Goal: Information Seeking & Learning: Learn about a topic

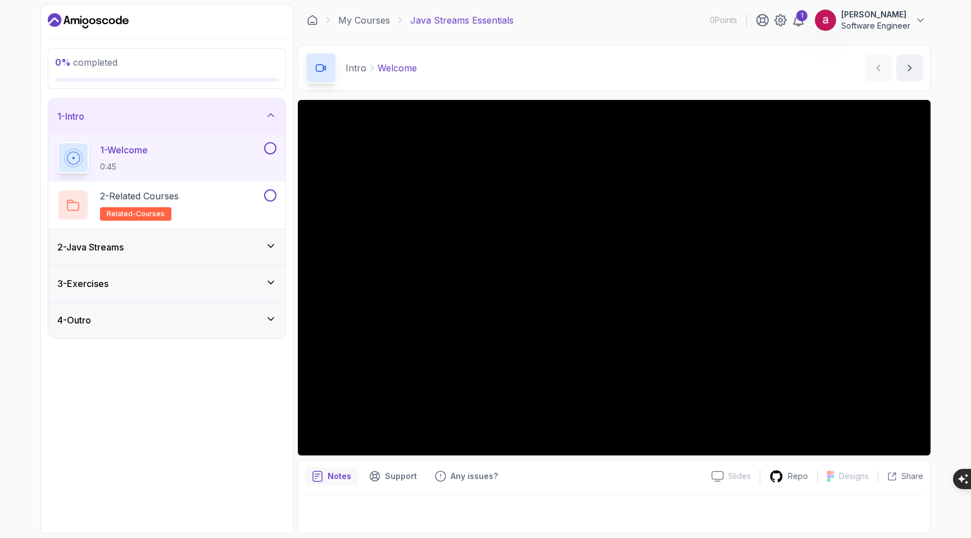
click at [179, 242] on div "2 - Java Streams" at bounding box center [166, 247] width 219 height 13
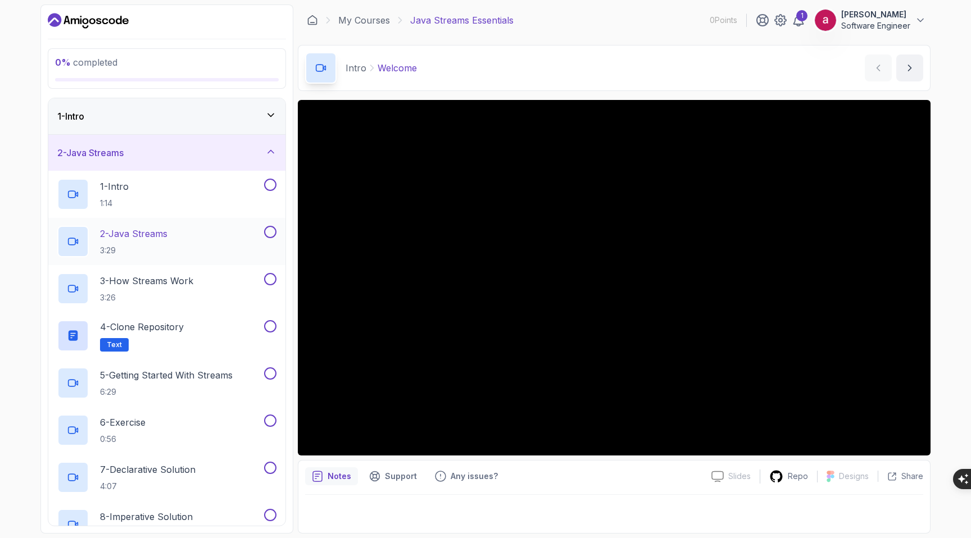
click at [177, 240] on div "2 - Java Streams 3:29" at bounding box center [159, 241] width 205 height 31
click at [207, 122] on div "1 - Intro" at bounding box center [166, 116] width 219 height 13
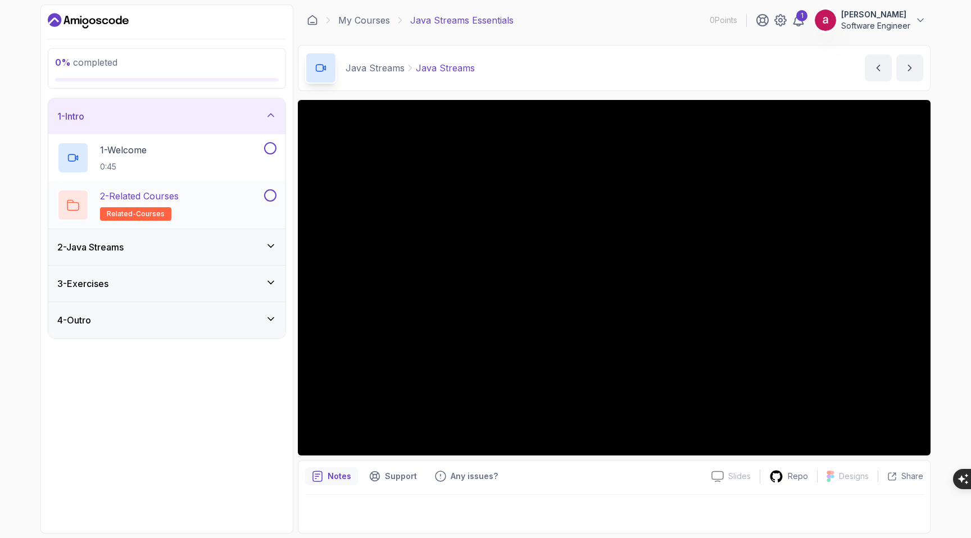
click at [229, 207] on div "2 - Related Courses related-courses" at bounding box center [159, 204] width 205 height 31
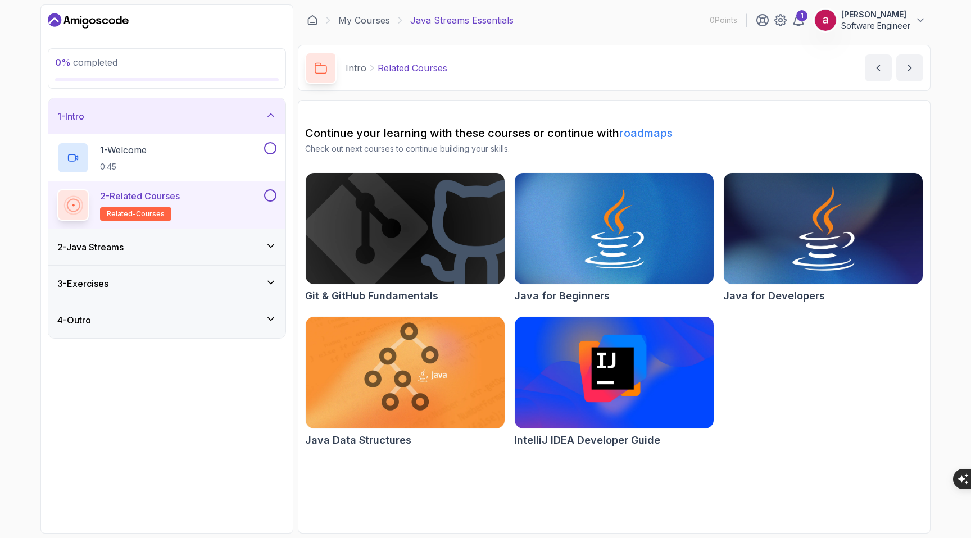
click at [793, 235] on img at bounding box center [823, 228] width 209 height 117
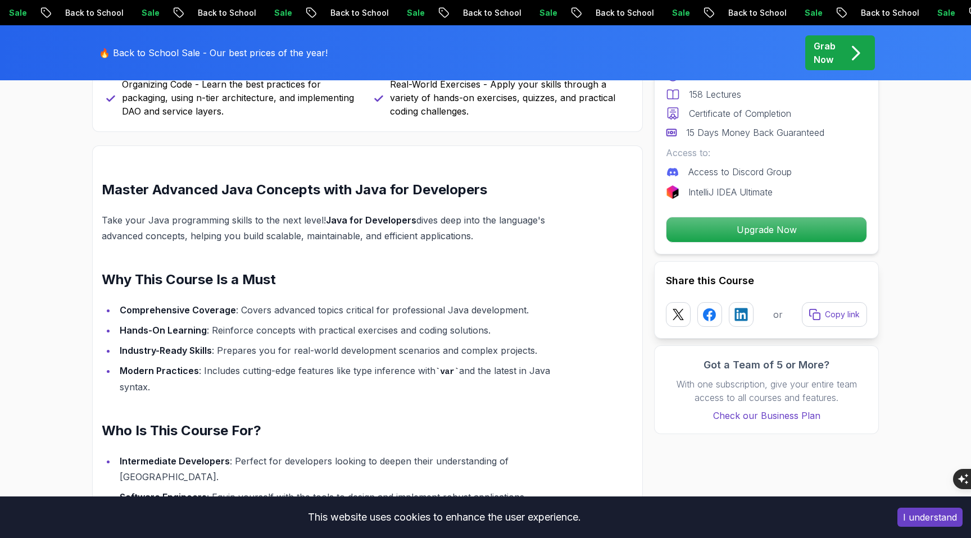
scroll to position [788, 0]
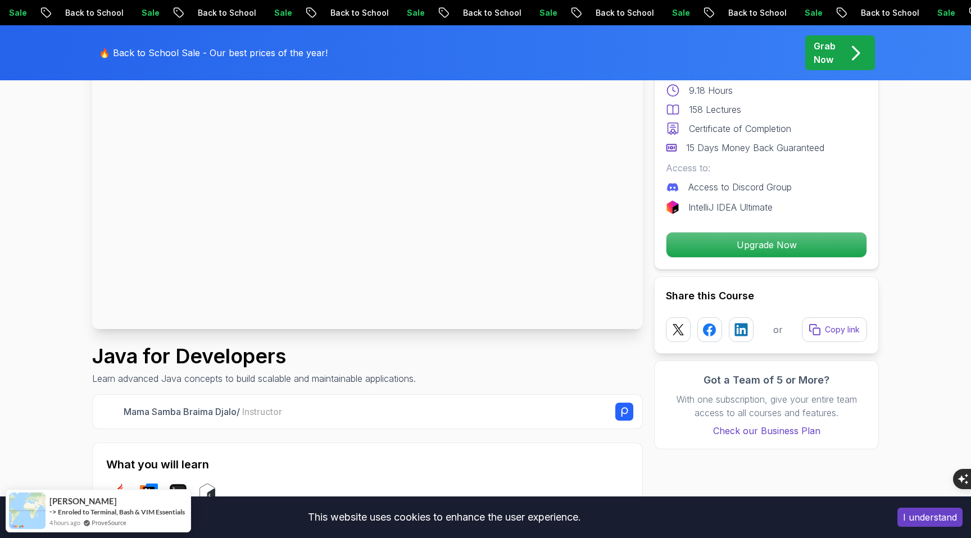
scroll to position [0, 0]
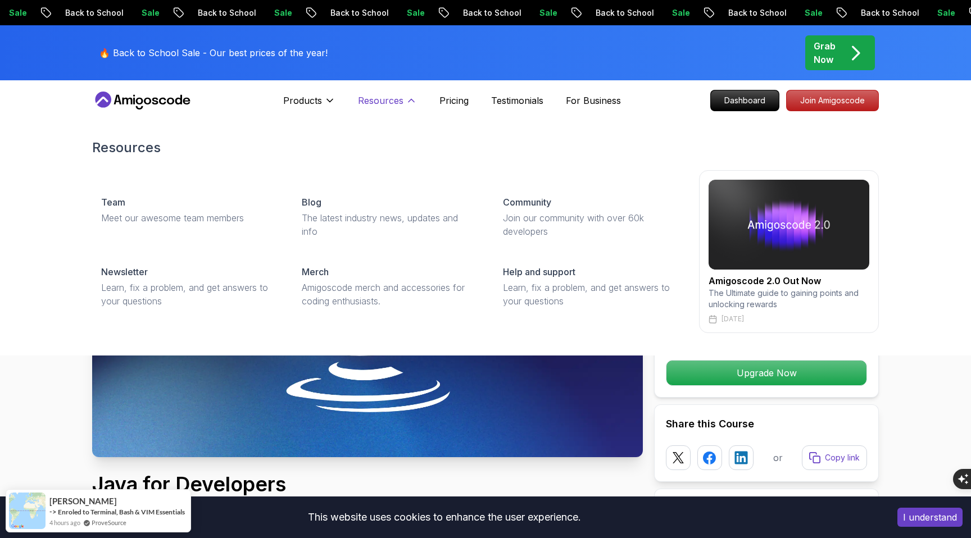
click at [376, 98] on p "Resources" at bounding box center [381, 100] width 46 height 13
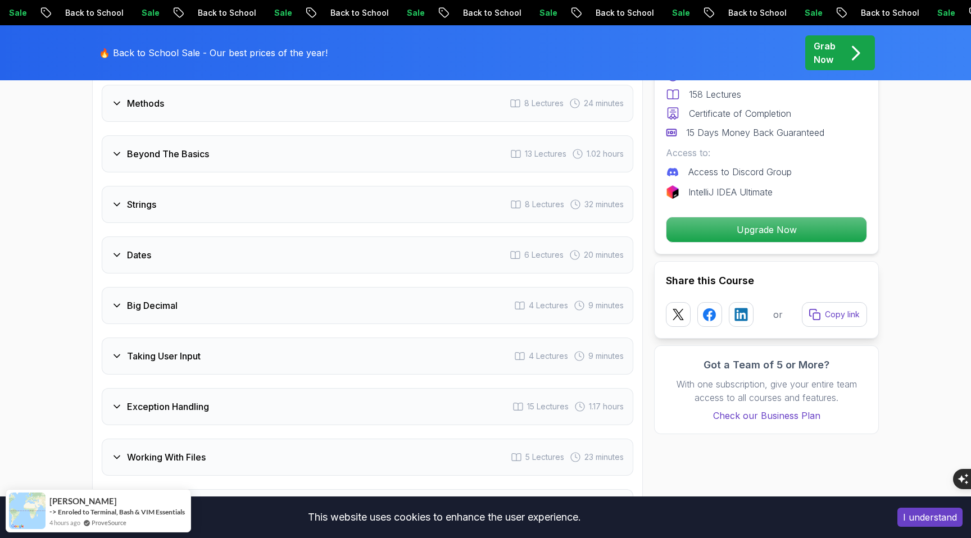
scroll to position [1842, 0]
click at [107, 310] on div "Intro 2 Lectures 2 minutes 1 - Welcome 2:17 2 - Recommended Courses Loops 7 Lec…" at bounding box center [368, 277] width 532 height 1001
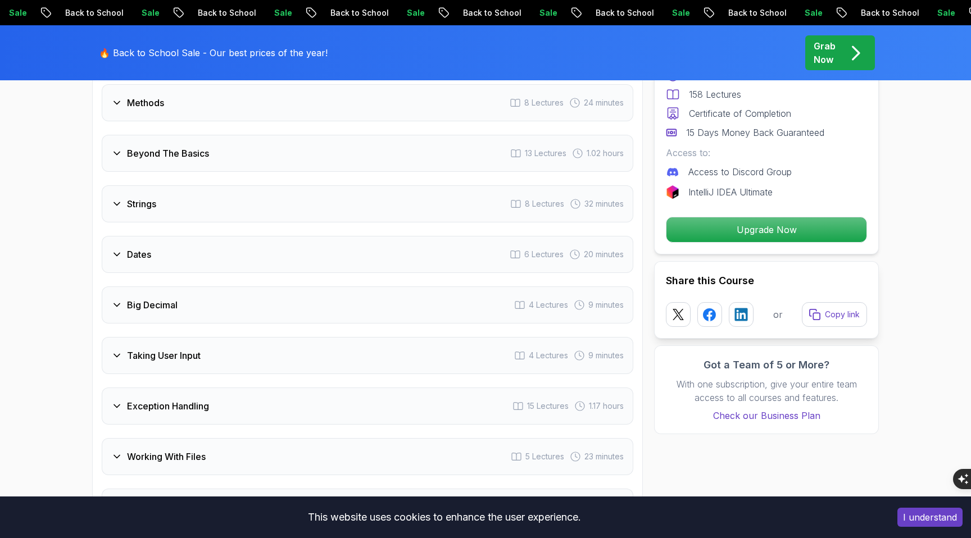
click at [131, 298] on h3 "Big Decimal" at bounding box center [152, 304] width 51 height 13
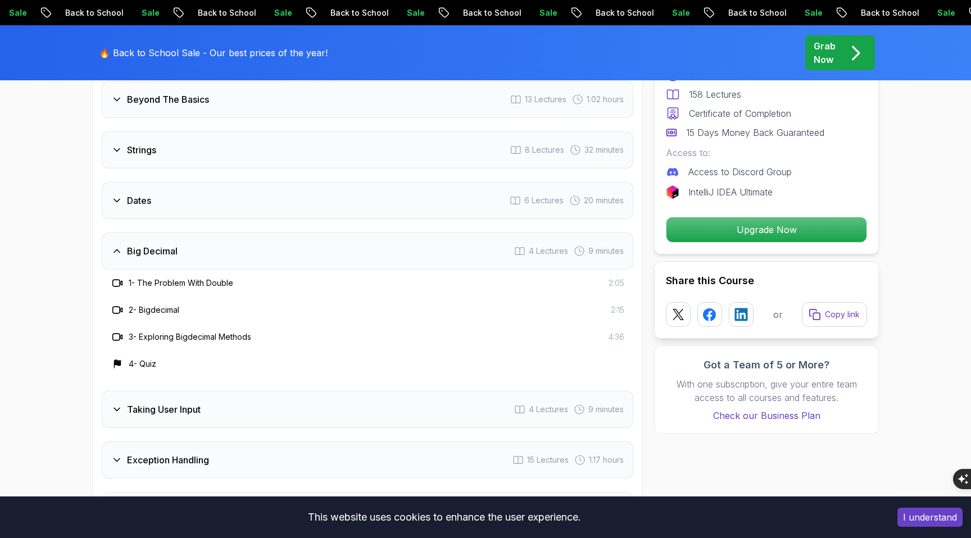
scroll to position [1788, 0]
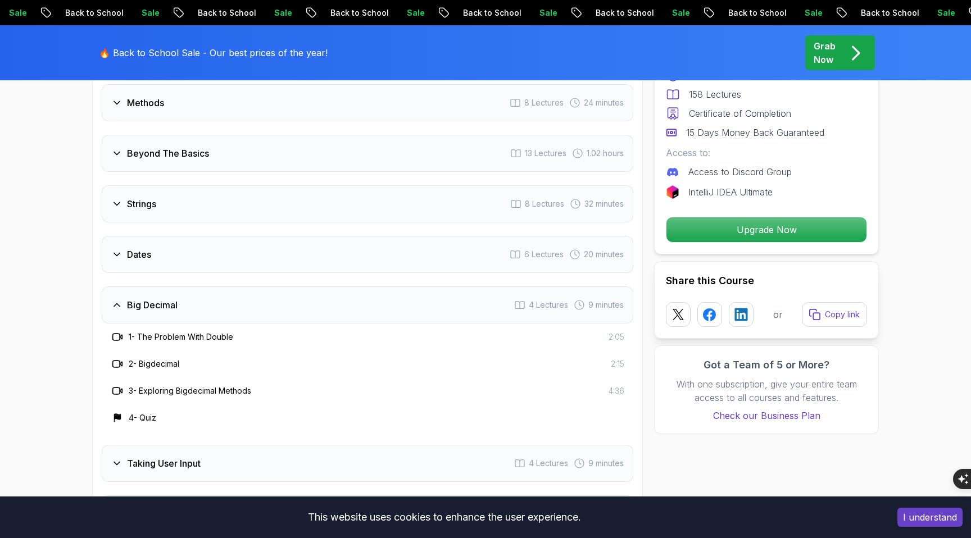
click at [183, 332] on h3 "1 - The Problem With Double" at bounding box center [181, 337] width 105 height 11
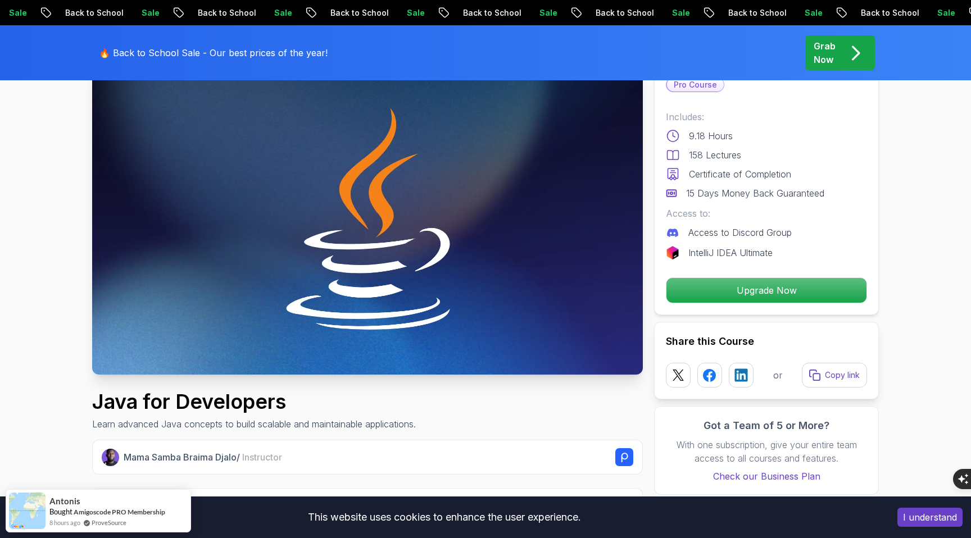
scroll to position [0, 0]
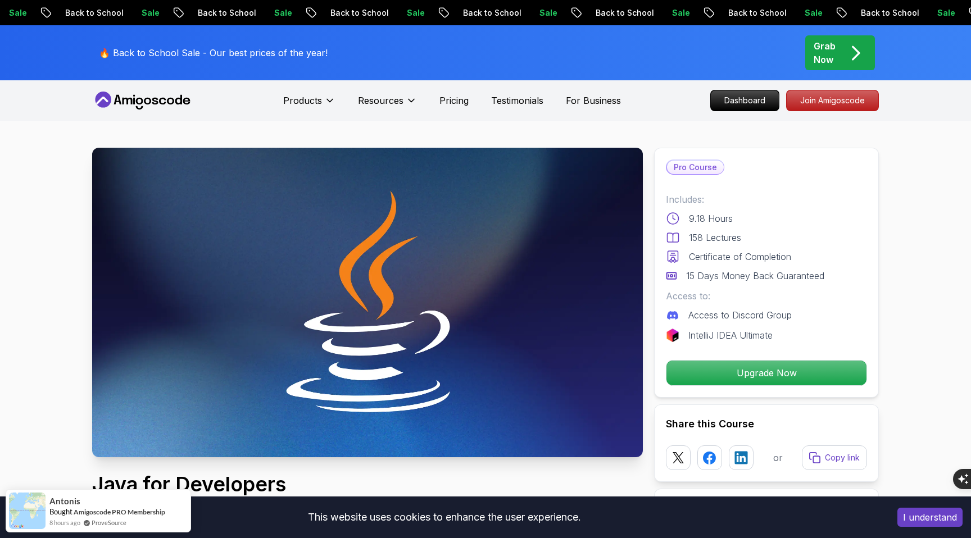
click at [126, 102] on icon at bounding box center [142, 101] width 101 height 18
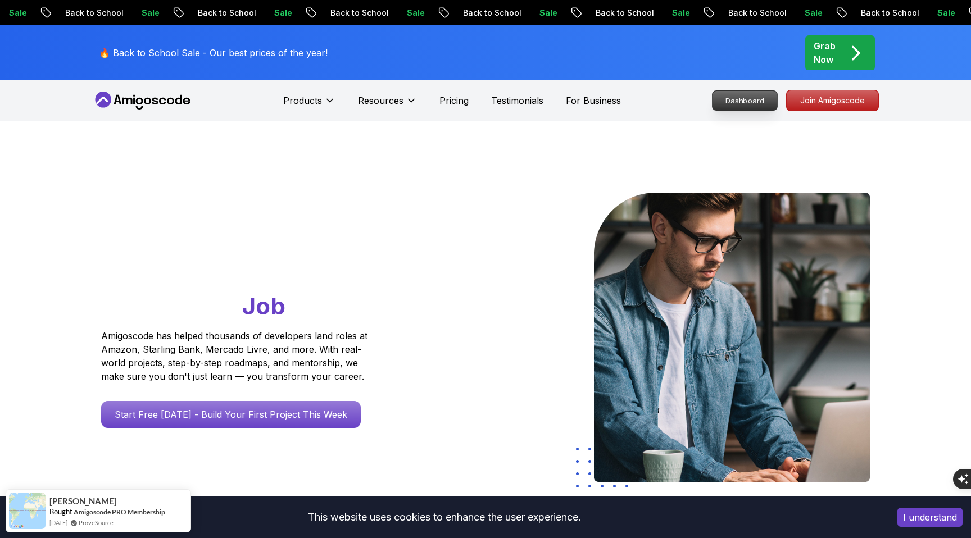
click at [729, 97] on p "Dashboard" at bounding box center [745, 100] width 65 height 19
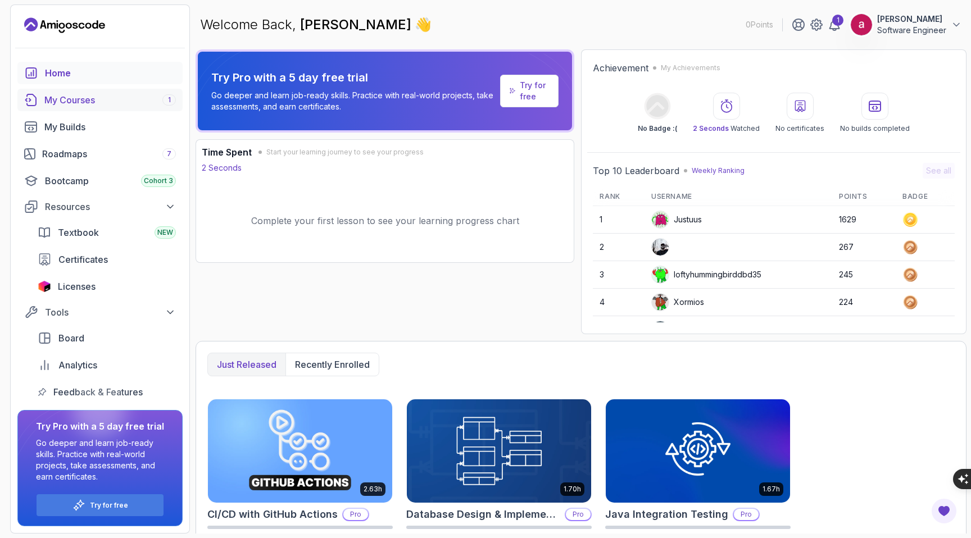
click at [112, 98] on div "My Courses 1" at bounding box center [109, 99] width 131 height 13
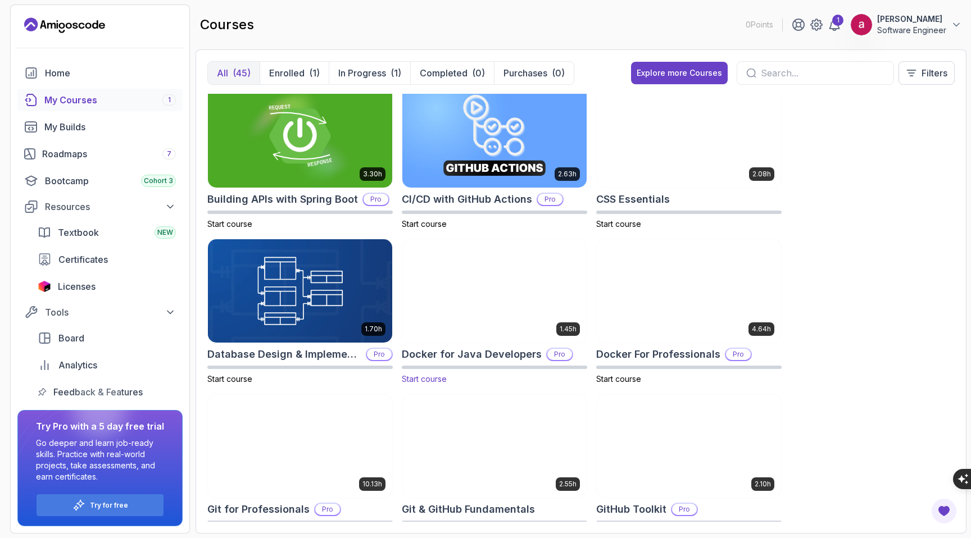
scroll to position [151, 0]
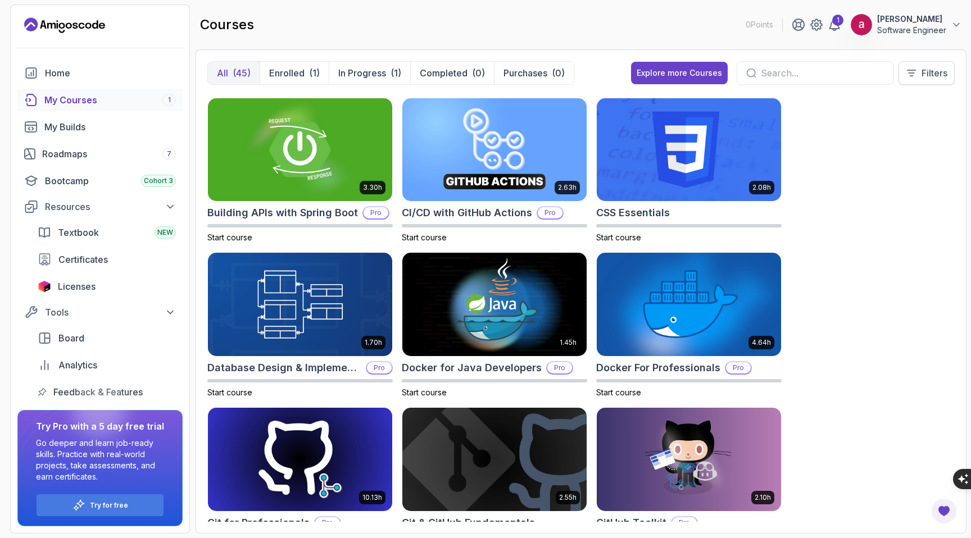
click at [922, 77] on p "Filters" at bounding box center [935, 72] width 26 height 13
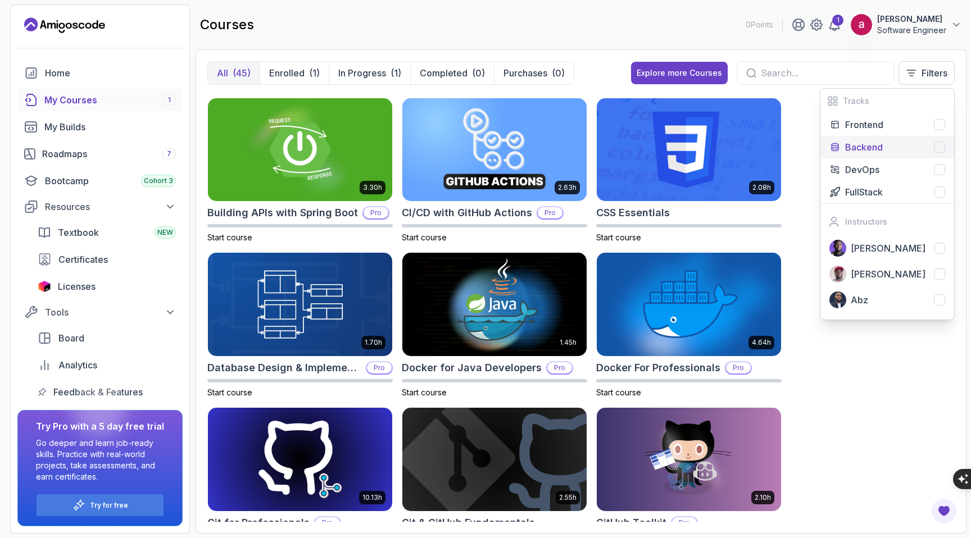
click at [941, 146] on div at bounding box center [939, 147] width 11 height 11
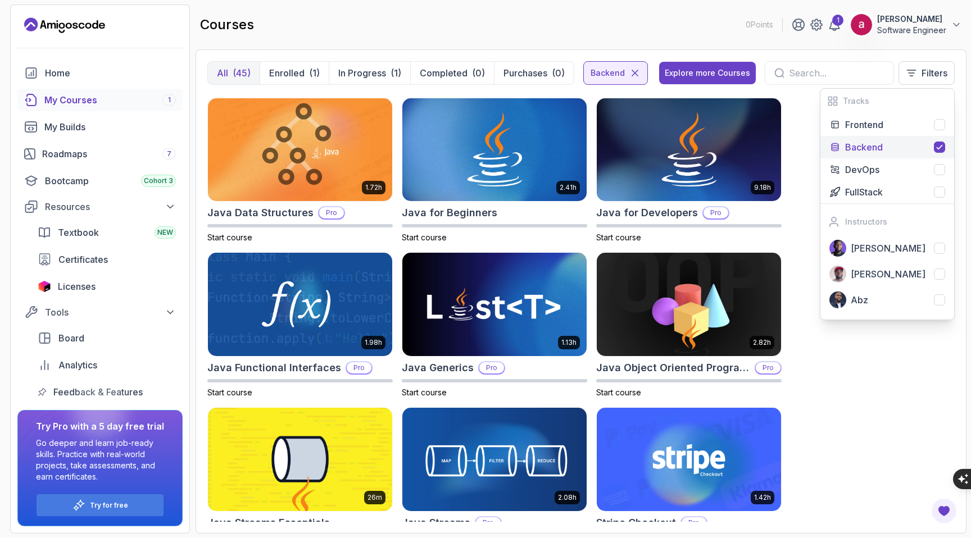
click at [832, 330] on div "5.18h Advanced Spring Boot Pro Start course 3.30h Building APIs with Spring Boo…" at bounding box center [580, 308] width 747 height 428
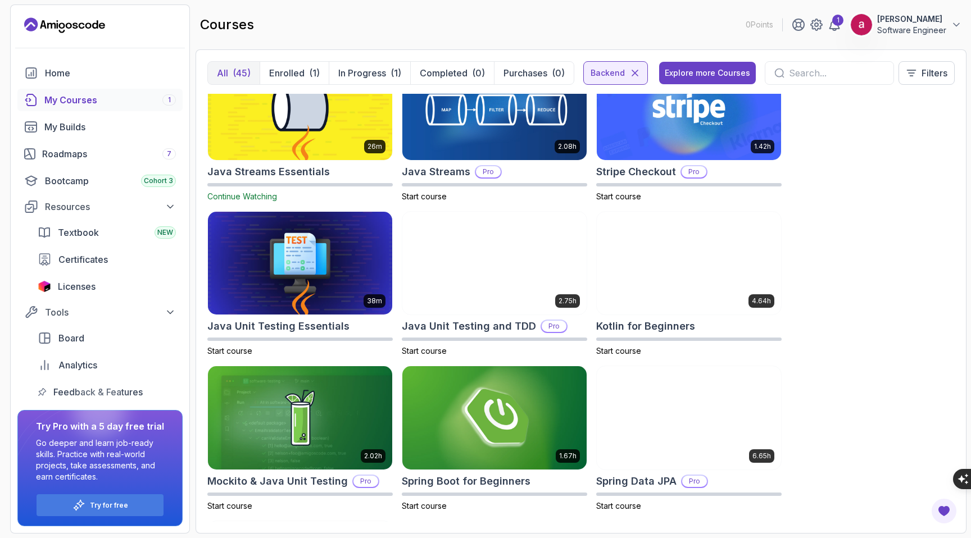
scroll to position [520, 0]
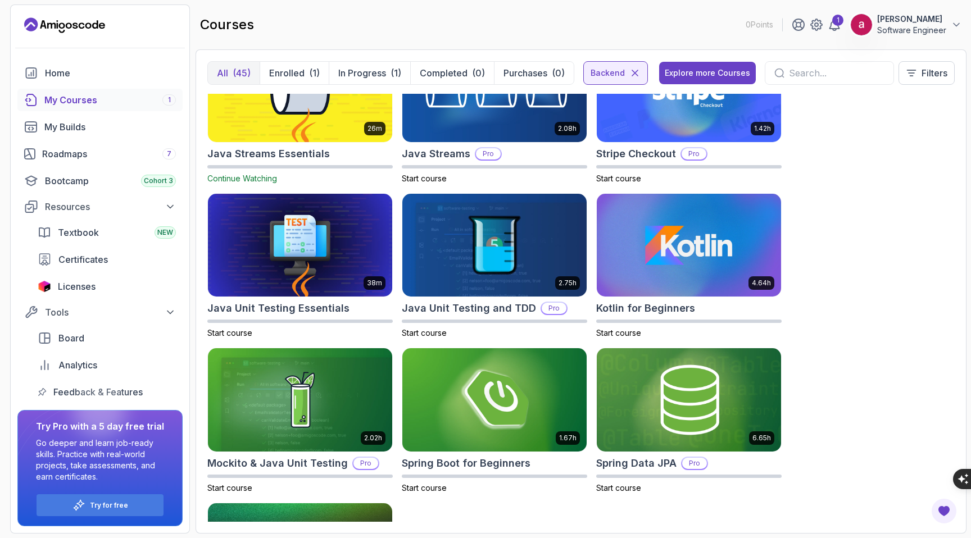
click at [318, 138] on img at bounding box center [299, 90] width 193 height 108
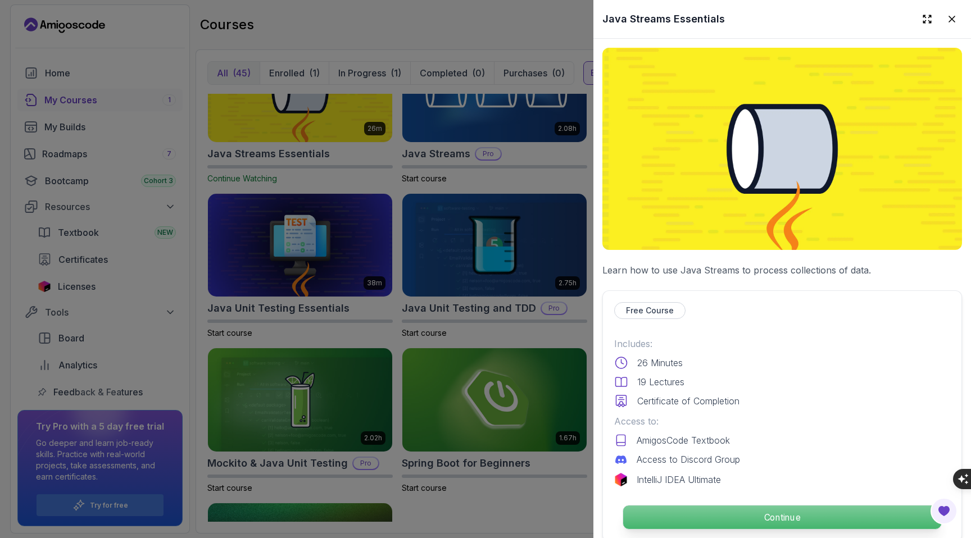
click at [729, 519] on p "Continue" at bounding box center [782, 518] width 318 height 24
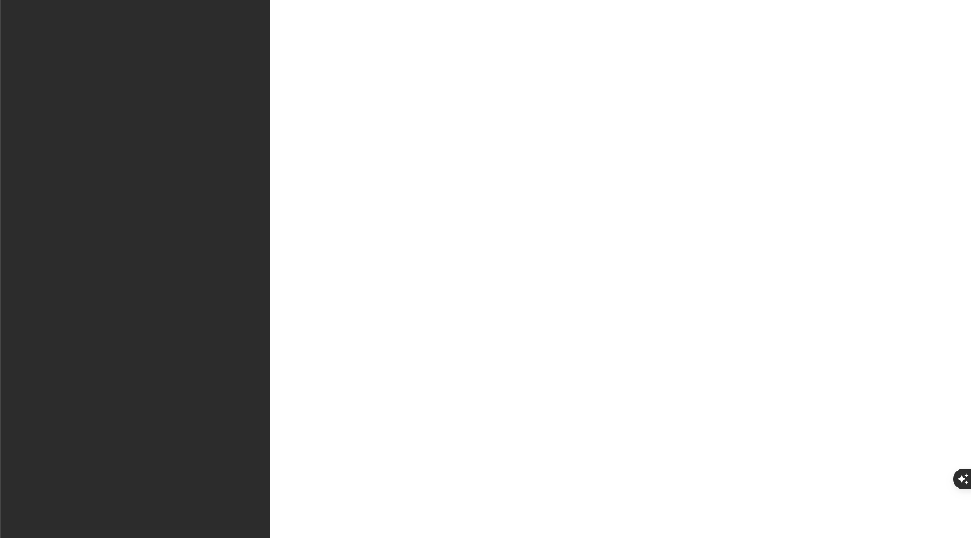
click at [731, 516] on html at bounding box center [485, 278] width 971 height 556
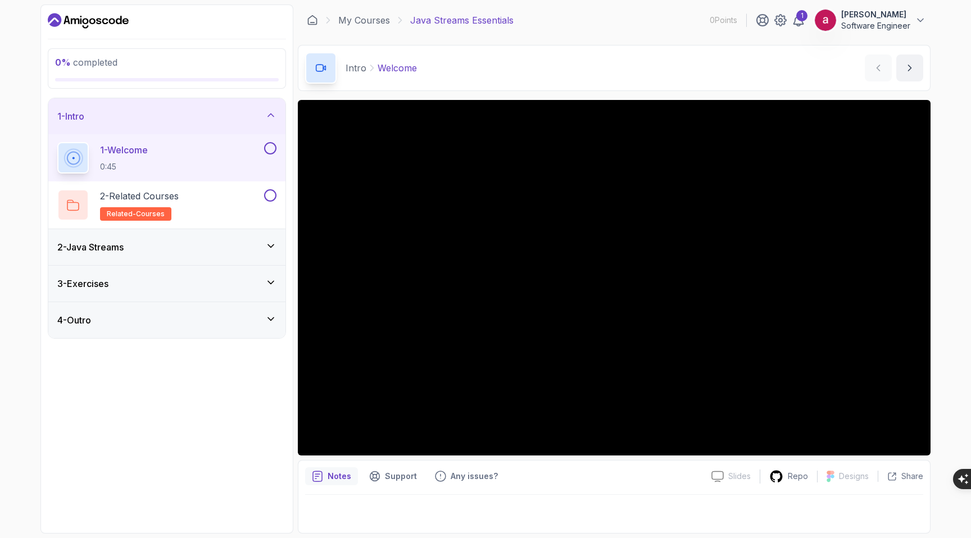
click at [183, 242] on div "2 - Java Streams" at bounding box center [166, 247] width 219 height 13
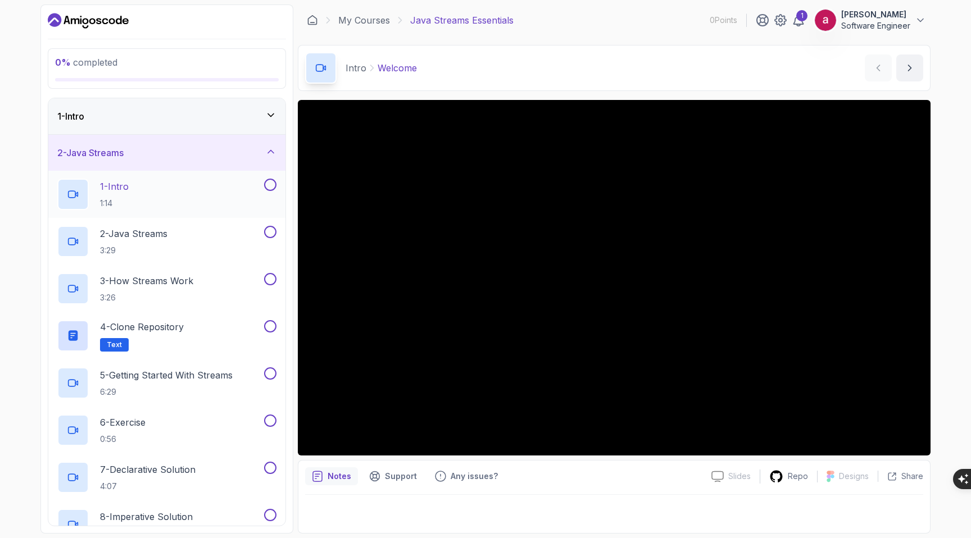
click at [192, 207] on div "1 - Intro 1:14" at bounding box center [159, 194] width 205 height 31
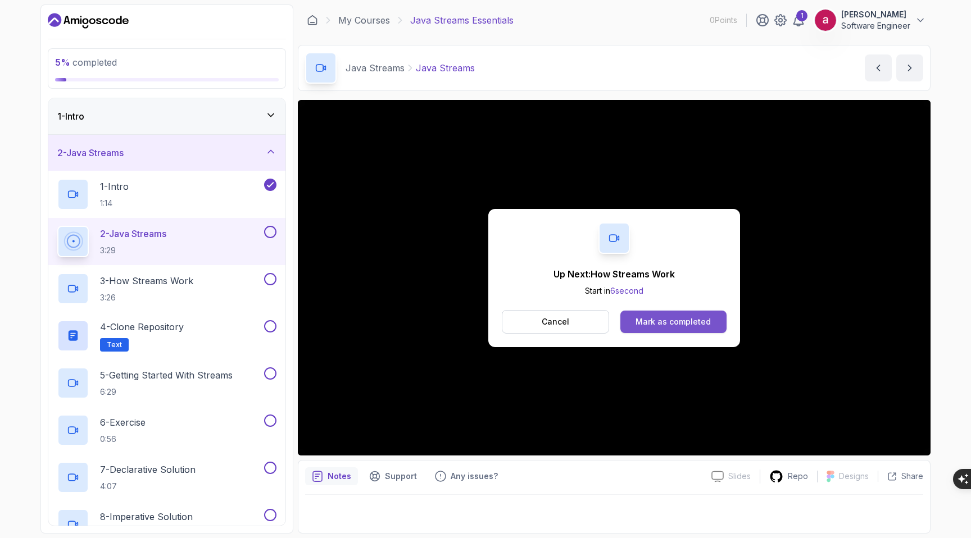
click at [669, 321] on div "Mark as completed" at bounding box center [673, 321] width 75 height 11
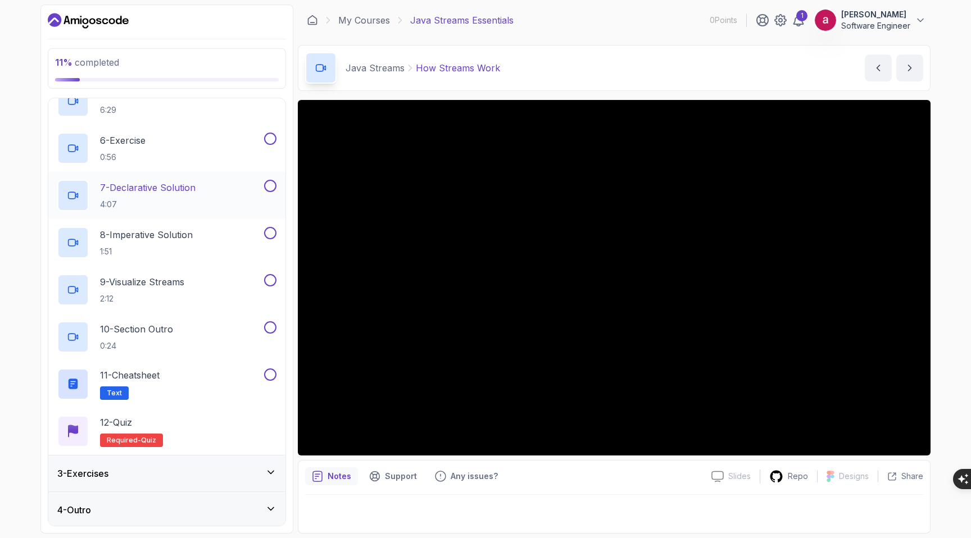
scroll to position [284, 0]
click at [120, 460] on div "3 - Exercises" at bounding box center [166, 472] width 237 height 36
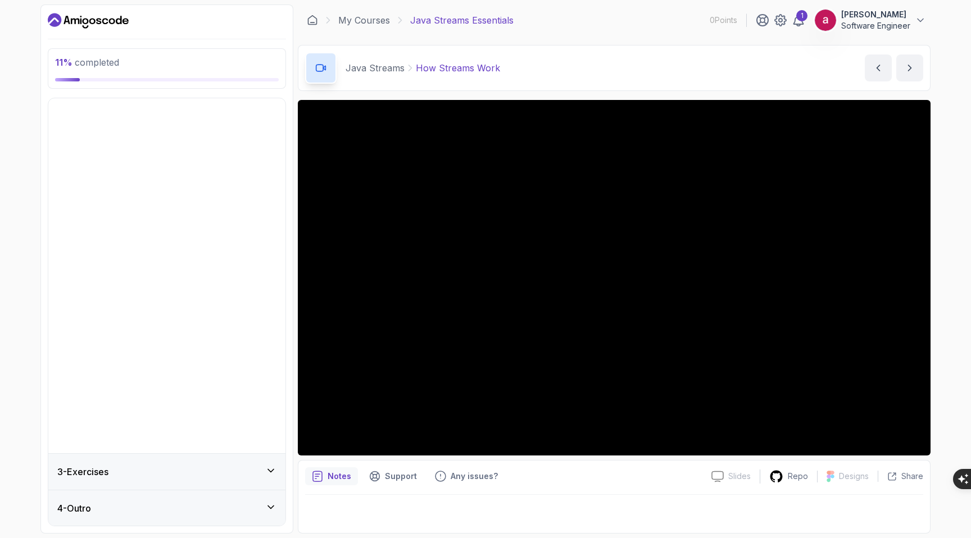
scroll to position [0, 0]
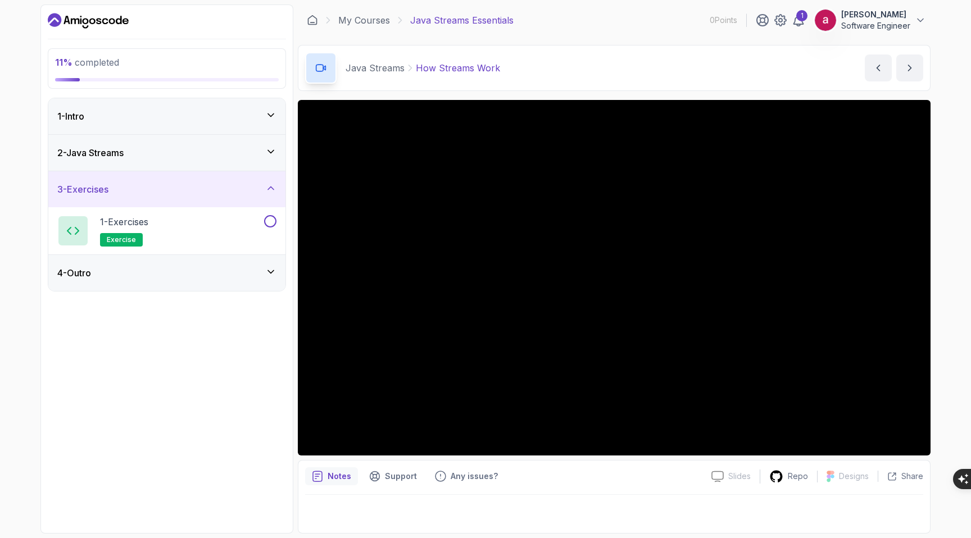
click at [177, 271] on div "4 - Outro" at bounding box center [166, 272] width 219 height 13
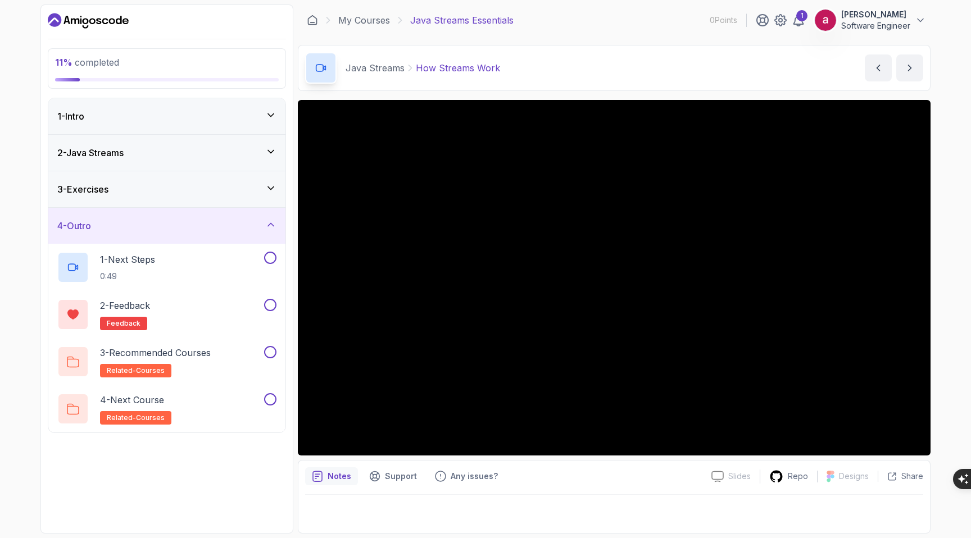
click at [188, 160] on div "2 - Java Streams" at bounding box center [166, 153] width 237 height 36
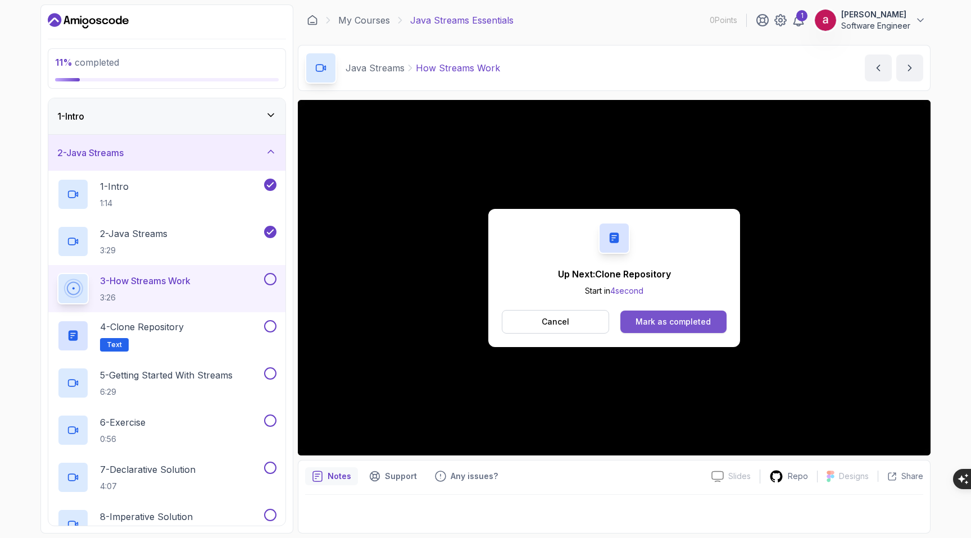
click at [653, 316] on div "Mark as completed" at bounding box center [673, 321] width 75 height 11
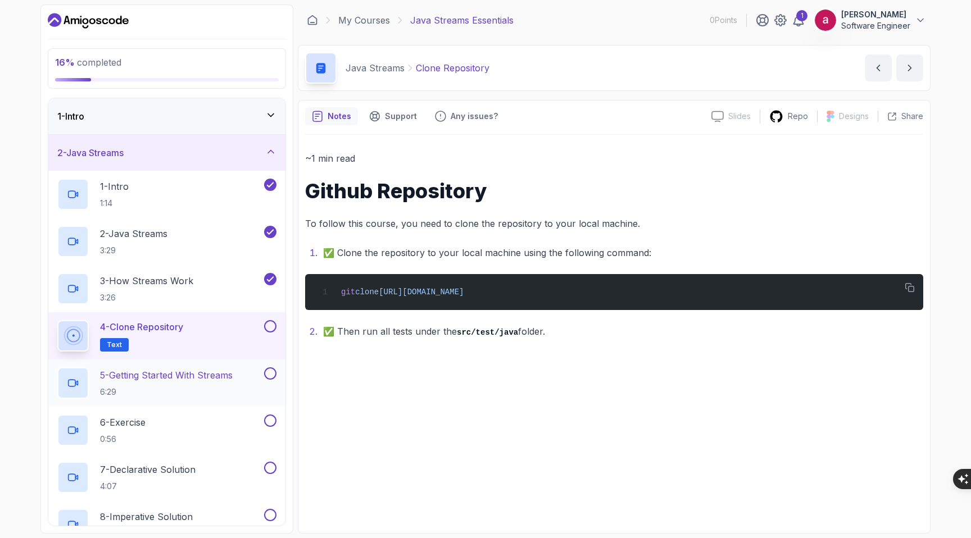
click at [194, 382] on p "5 - Getting Started With Streams" at bounding box center [166, 375] width 133 height 13
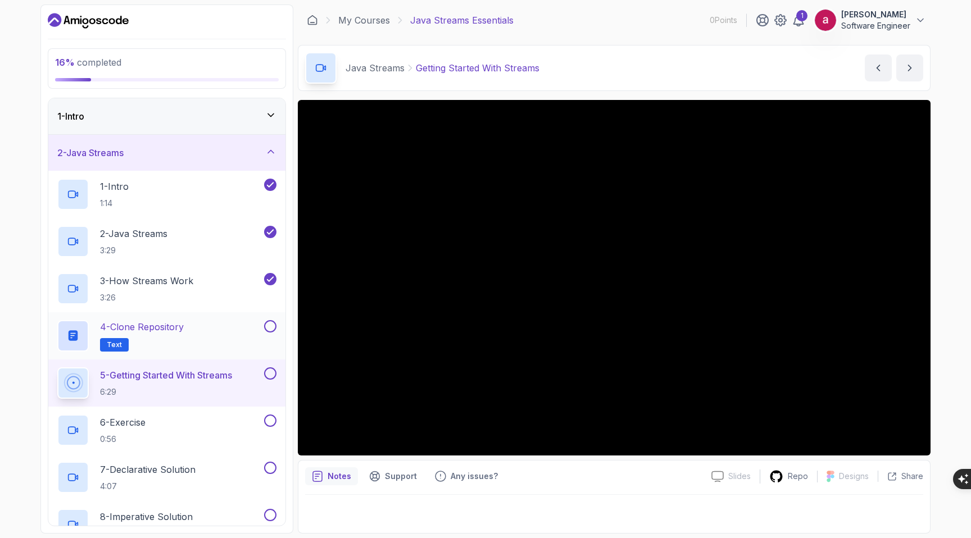
click at [274, 324] on button at bounding box center [270, 326] width 12 height 12
